Goal: Transaction & Acquisition: Purchase product/service

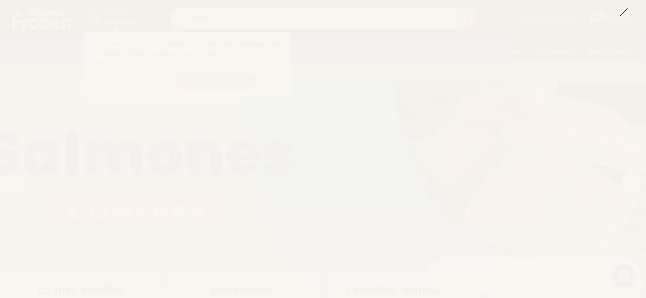
click at [624, 10] on icon at bounding box center [623, 12] width 9 height 9
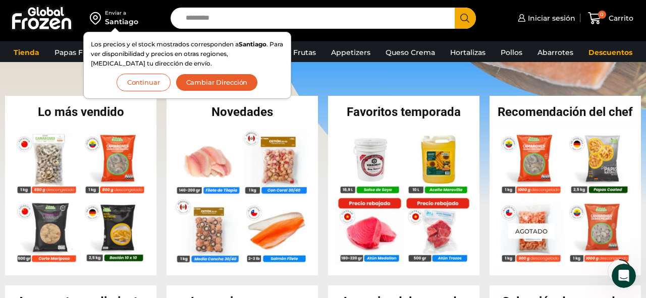
scroll to position [187, 0]
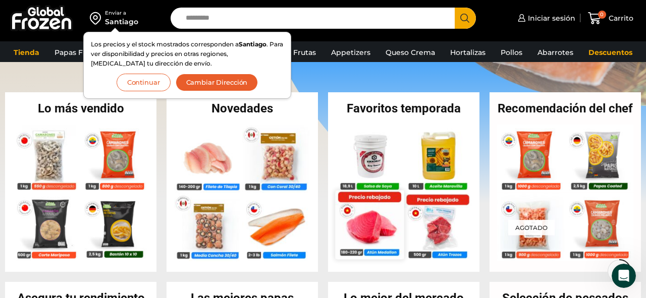
click at [354, 217] on img at bounding box center [369, 224] width 69 height 69
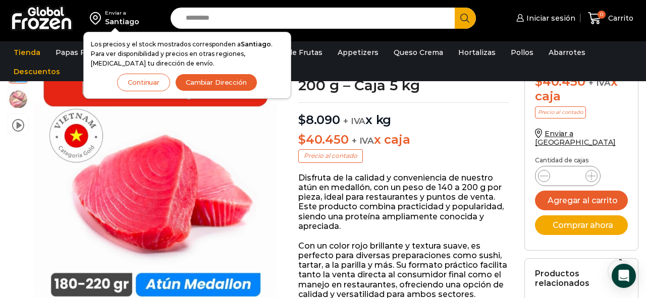
scroll to position [41, 0]
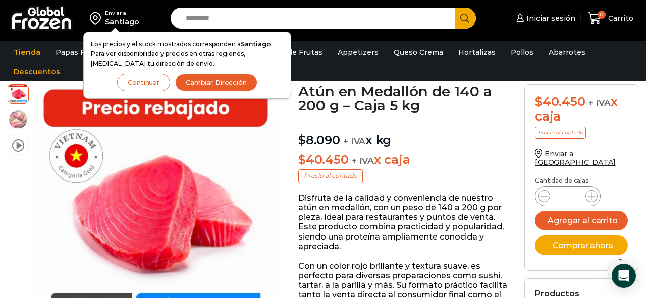
click at [121, 20] on div "Santiago" at bounding box center [122, 22] width 34 height 10
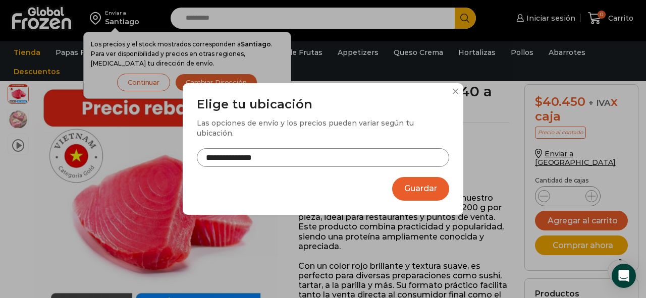
click at [455, 94] on button at bounding box center [455, 91] width 6 height 6
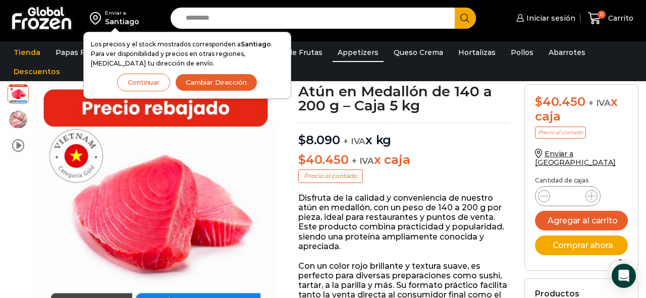
click at [351, 51] on link "Appetizers" at bounding box center [357, 52] width 51 height 19
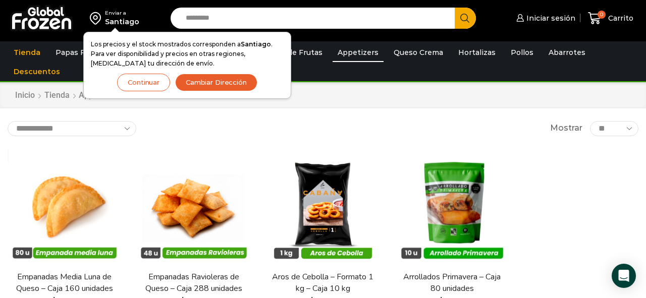
click at [148, 82] on button "Continuar" at bounding box center [143, 83] width 53 height 18
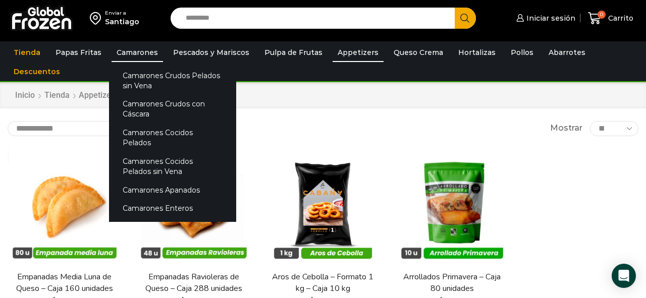
click at [117, 54] on link "Camarones" at bounding box center [136, 52] width 51 height 19
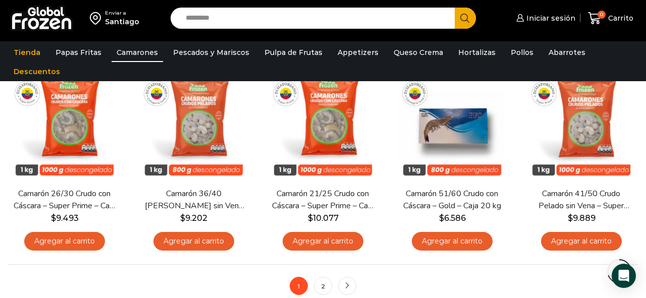
scroll to position [706, 0]
click at [343, 286] on link "next" at bounding box center [347, 286] width 18 height 18
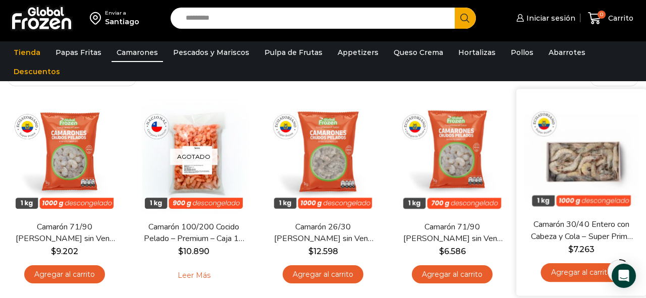
scroll to position [40, 0]
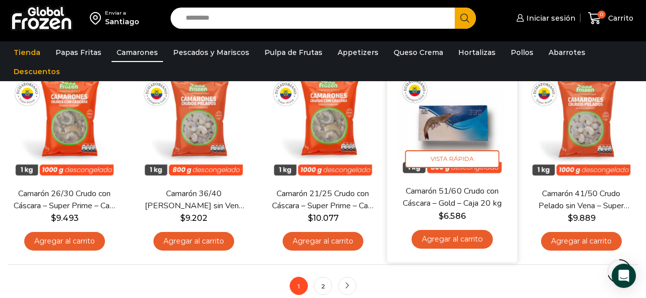
click at [482, 112] on img at bounding box center [452, 121] width 115 height 115
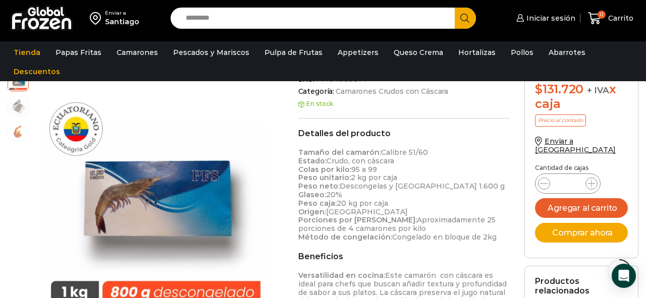
scroll to position [303, 0]
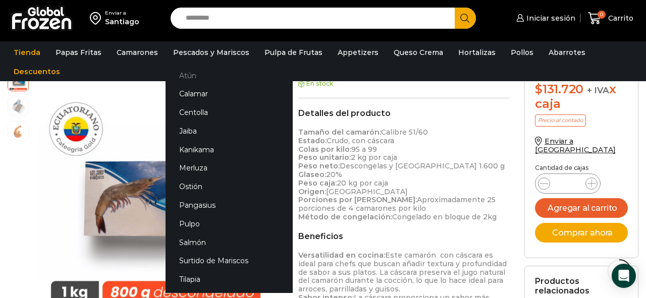
click at [187, 72] on link "Atún" at bounding box center [228, 75] width 127 height 19
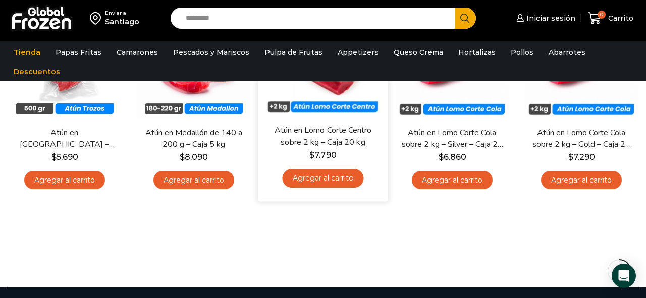
scroll to position [150, 0]
